Goal: Task Accomplishment & Management: Complete application form

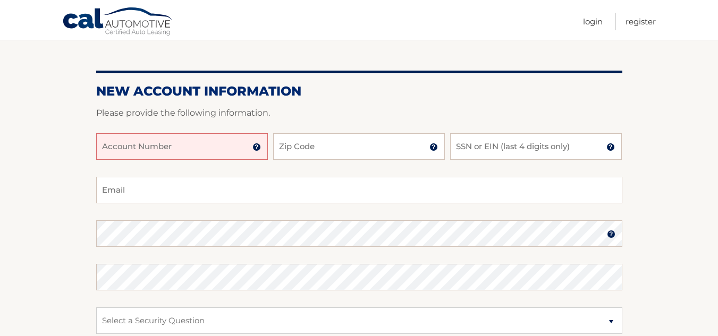
scroll to position [94, 0]
click at [259, 143] on input "Account Number" at bounding box center [182, 147] width 172 height 27
click at [255, 147] on img at bounding box center [256, 147] width 8 height 8
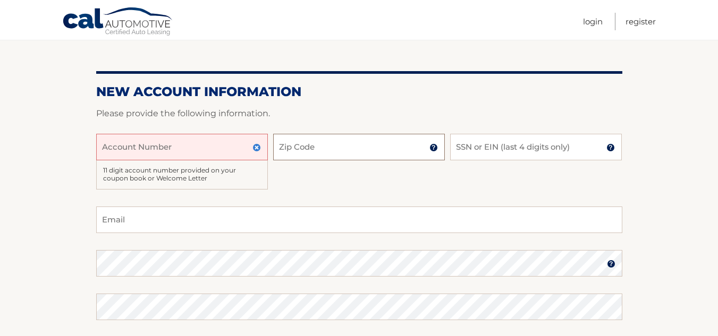
click at [296, 150] on input "Zip Code" at bounding box center [359, 147] width 172 height 27
type input "33487"
type input "4412"
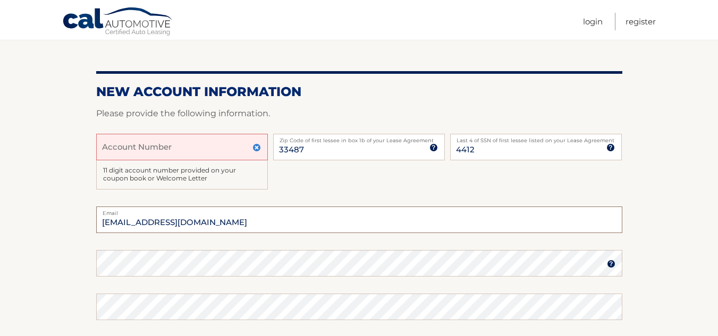
type input "[EMAIL_ADDRESS][DOMAIN_NAME]"
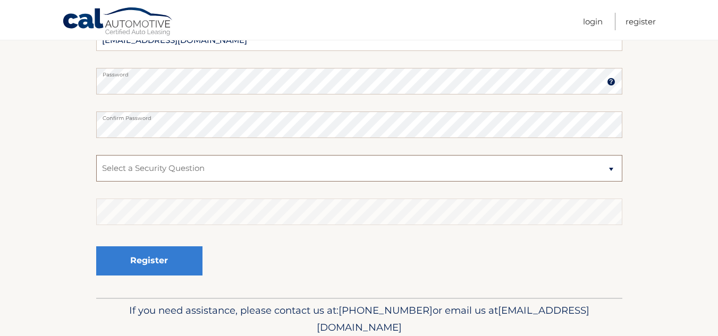
click at [112, 172] on select "Select a Security Question What was the name of your elementary school? What is…" at bounding box center [359, 168] width 526 height 27
click at [112, 176] on select "Select a Security Question What was the name of your elementary school? What is…" at bounding box center [359, 168] width 526 height 27
select select "1"
click at [96, 155] on select "Select a Security Question What was the name of your elementary school? What is…" at bounding box center [359, 168] width 526 height 27
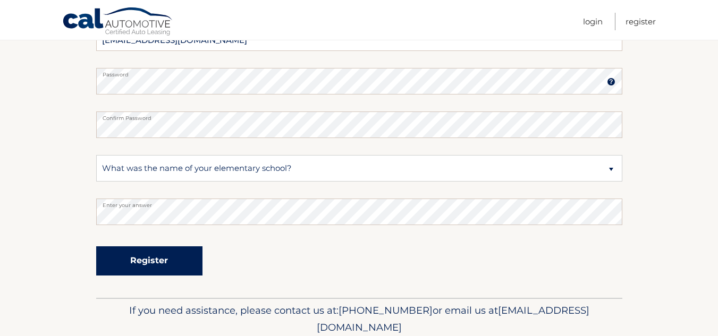
click at [147, 269] on button "Register" at bounding box center [149, 260] width 106 height 29
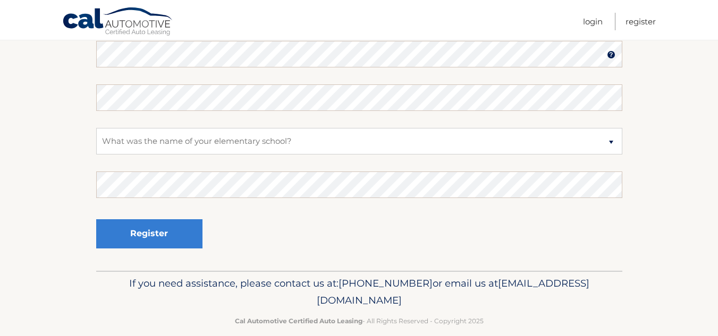
scroll to position [428, 0]
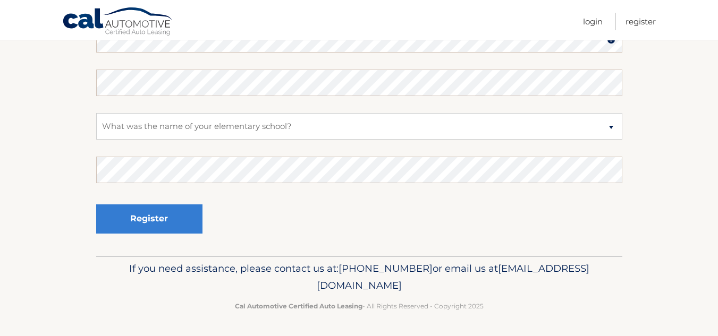
drag, startPoint x: 147, startPoint y: 267, endPoint x: 322, endPoint y: 286, distance: 176.4
click at [322, 286] on span "[EMAIL_ADDRESS][DOMAIN_NAME]" at bounding box center [453, 276] width 272 height 29
